Goal: Information Seeking & Learning: Learn about a topic

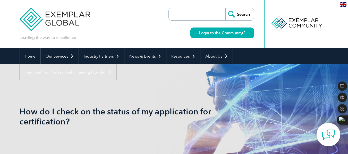
click at [189, 13] on input "search" at bounding box center [198, 14] width 54 height 12
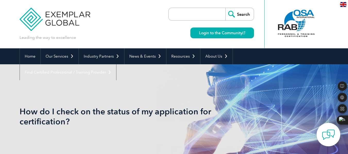
type input "quality hub [GEOGRAPHIC_DATA]"
click at [237, 12] on input "Search" at bounding box center [240, 14] width 28 height 12
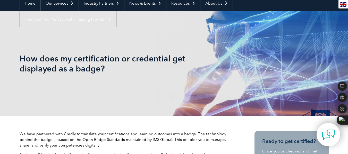
scroll to position [21, 0]
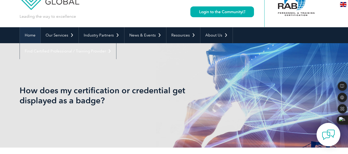
click at [28, 34] on link "Home" at bounding box center [30, 35] width 21 height 16
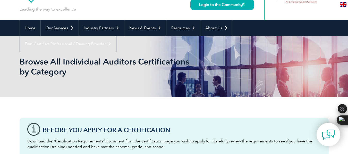
scroll to position [26, 0]
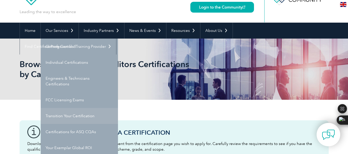
click at [73, 116] on link "Transition Your Certification" at bounding box center [79, 116] width 77 height 16
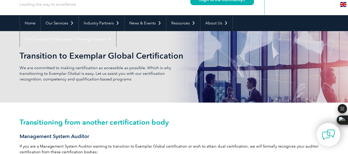
scroll to position [26, 0]
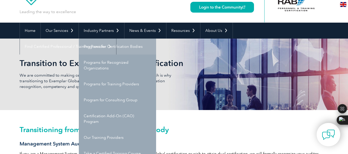
click at [114, 47] on link "Programs for Certification Bodies" at bounding box center [117, 47] width 77 height 16
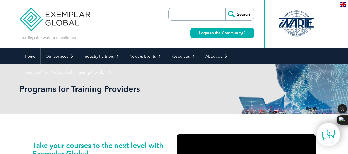
click at [117, 56] on link "Industry Partners" at bounding box center [101, 56] width 45 height 16
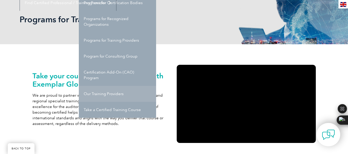
scroll to position [77, 0]
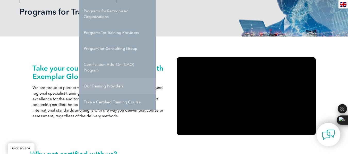
click at [125, 86] on link "Our Training Providers" at bounding box center [117, 86] width 77 height 16
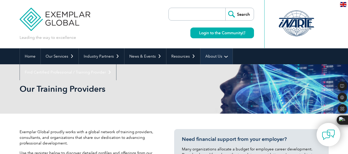
click at [220, 56] on link "About Us" at bounding box center [217, 56] width 32 height 16
click at [222, 56] on link "About Us" at bounding box center [217, 56] width 32 height 16
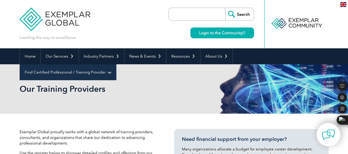
click at [116, 64] on link "Find Certified Professional / Training Provider" at bounding box center [68, 72] width 96 height 16
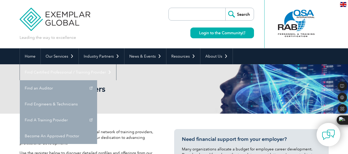
click at [97, 80] on link "Find an Auditor" at bounding box center [58, 88] width 77 height 16
